Goal: Task Accomplishment & Management: Complete application form

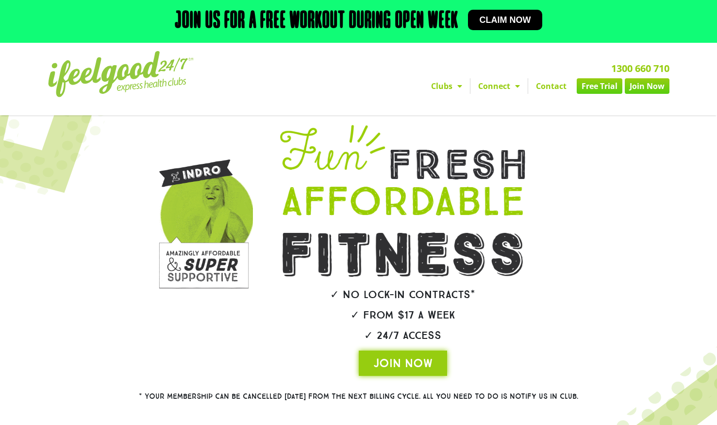
click at [596, 84] on link "Free Trial" at bounding box center [600, 86] width 46 height 16
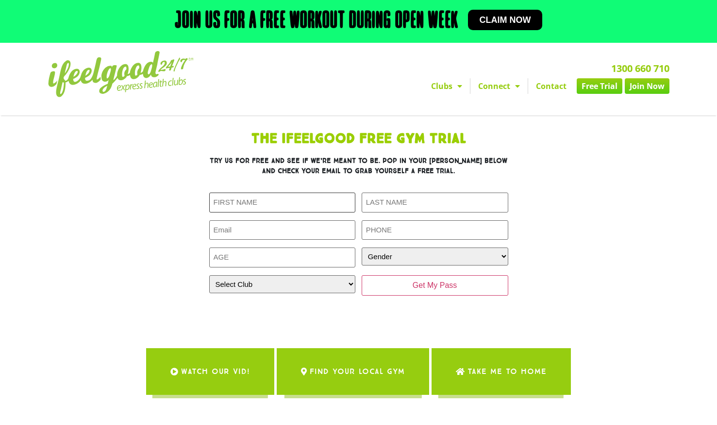
click at [243, 204] on input "First Name (Required)" at bounding box center [282, 202] width 147 height 20
type input "[PERSON_NAME] [PERSON_NAME]"
type input "[PERSON_NAME]"
type input "[EMAIL_ADDRESS][DOMAIN_NAME]"
type input "0416892129"
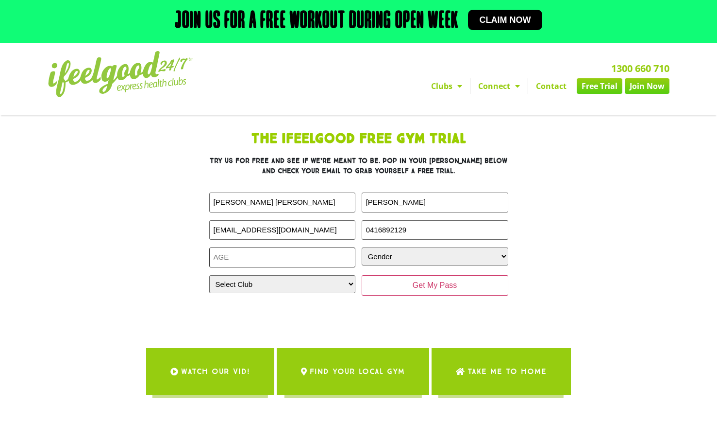
click at [332, 256] on input "Age (Required)" at bounding box center [282, 257] width 147 height 20
type input "2"
type input "3"
click at [328, 279] on select "Select Club [GEOGRAPHIC_DATA] [GEOGRAPHIC_DATA] [GEOGRAPHIC_DATA] [GEOGRAPHIC_D…" at bounding box center [282, 284] width 147 height 18
select select "Alexandra Hills"
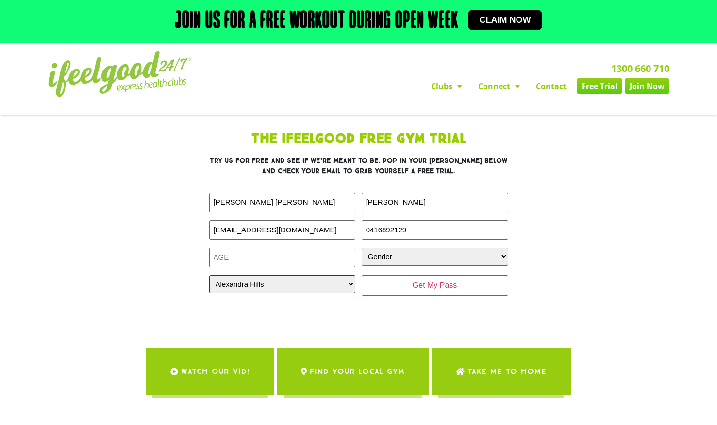
click at [209, 275] on select "Select Club [GEOGRAPHIC_DATA] [GEOGRAPHIC_DATA] [GEOGRAPHIC_DATA] [GEOGRAPHIC_D…" at bounding box center [282, 284] width 147 height 18
click at [410, 252] on select "Gender [DEMOGRAPHIC_DATA] [DEMOGRAPHIC_DATA]" at bounding box center [435, 256] width 147 height 18
select select "[DEMOGRAPHIC_DATA]"
click at [362, 247] on select "Gender [DEMOGRAPHIC_DATA] [DEMOGRAPHIC_DATA]" at bounding box center [435, 256] width 147 height 18
click at [275, 254] on input "Age (Required)" at bounding box center [282, 257] width 147 height 20
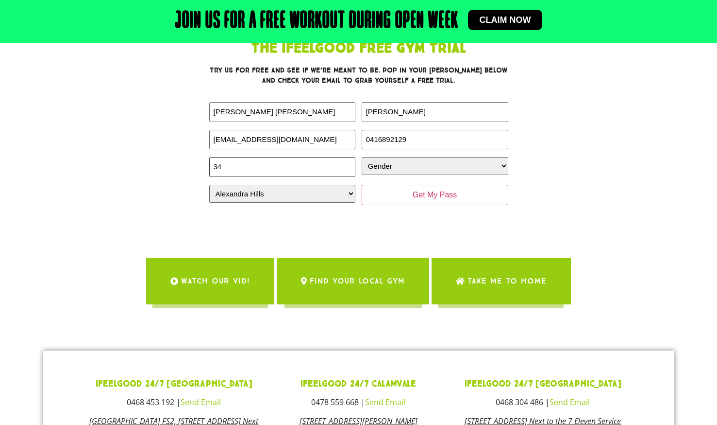
scroll to position [91, 0]
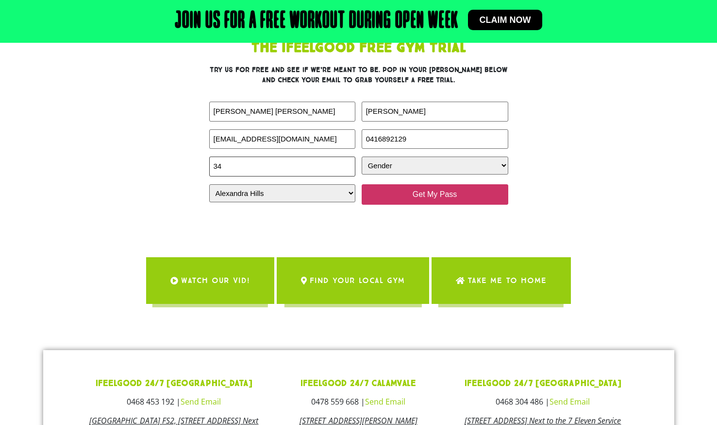
type input "34"
click at [467, 192] on input "Get My Pass" at bounding box center [435, 194] width 147 height 20
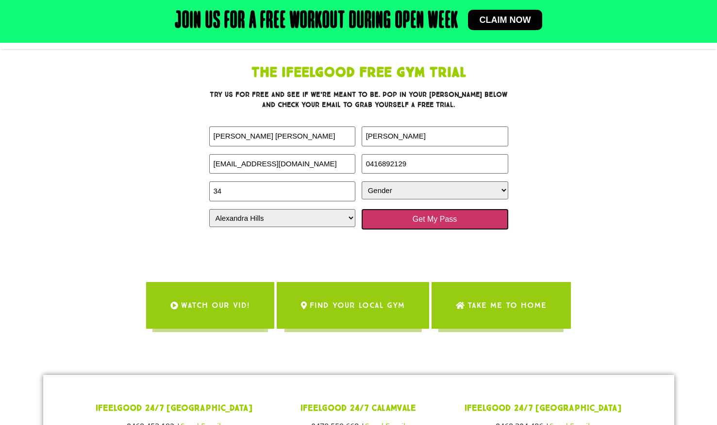
scroll to position [0, 0]
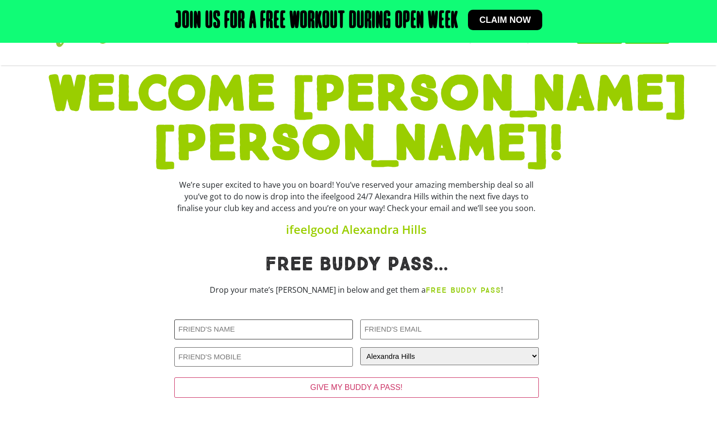
click at [252, 319] on input "Friends Name (Required)" at bounding box center [263, 329] width 179 height 20
type input "l"
type input "[PERSON_NAME]"
click at [374, 319] on input "Friends Email (Required)" at bounding box center [449, 329] width 179 height 20
type input "[PERSON_NAME][EMAIL_ADDRESS][PERSON_NAME][DOMAIN_NAME]"
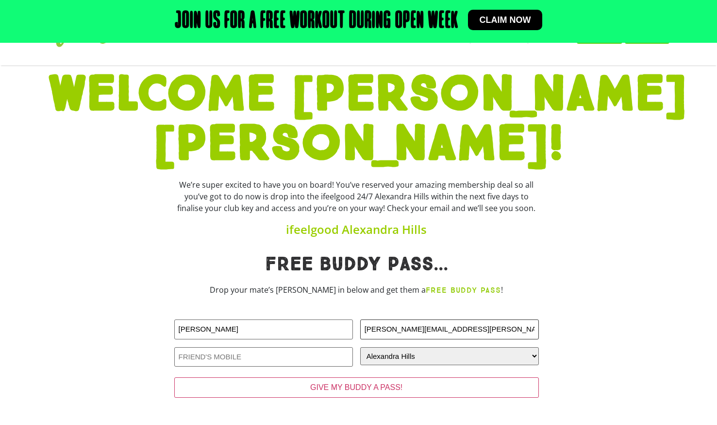
click at [493, 319] on input "[PERSON_NAME][EMAIL_ADDRESS][PERSON_NAME][DOMAIN_NAME]" at bounding box center [449, 329] width 179 height 20
click at [493, 319] on input "luis.susko@hotmail.com" at bounding box center [449, 329] width 179 height 20
type input "susko.aus@gmail.com"
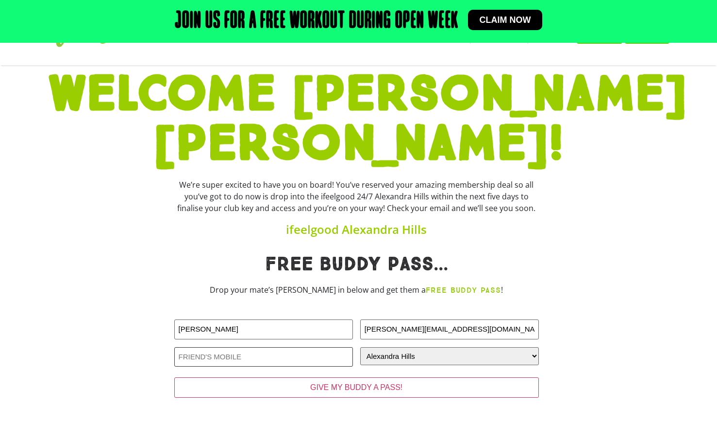
click at [245, 347] on input "Friends Phone (Required)" at bounding box center [263, 357] width 179 height 20
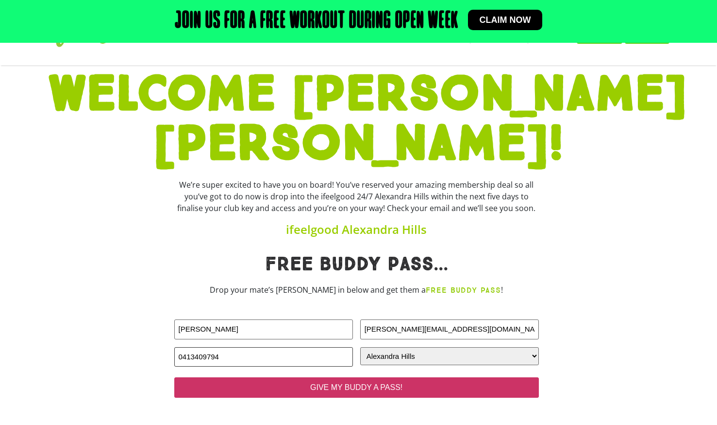
type input "0413409794"
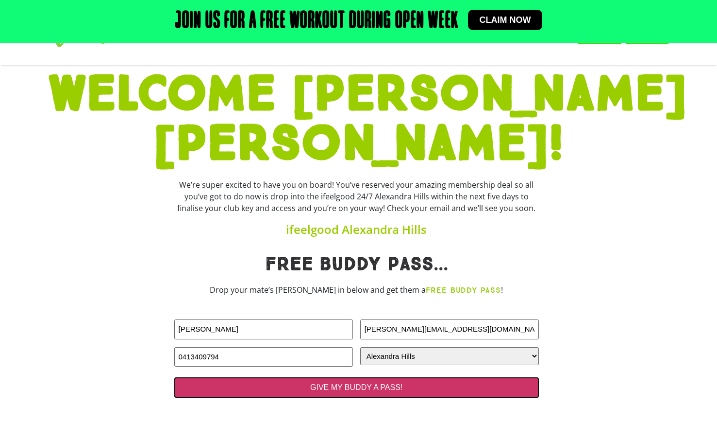
click at [379, 377] on input "GIVE MY BUDDY A PASS!" at bounding box center [356, 387] width 365 height 20
